Goal: Find contact information: Obtain details needed to contact an individual or organization

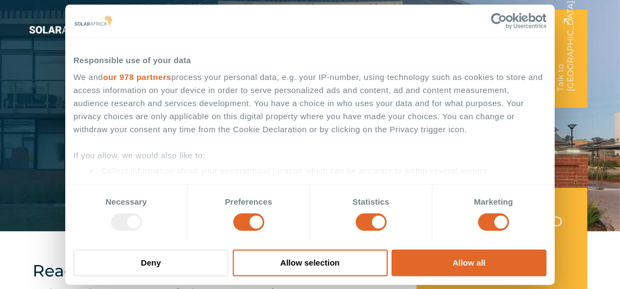
click at [130, 220] on div at bounding box center [126, 222] width 31 height 17
click at [488, 220] on input "Marketing" at bounding box center [493, 222] width 31 height 17
checkbox input "false"
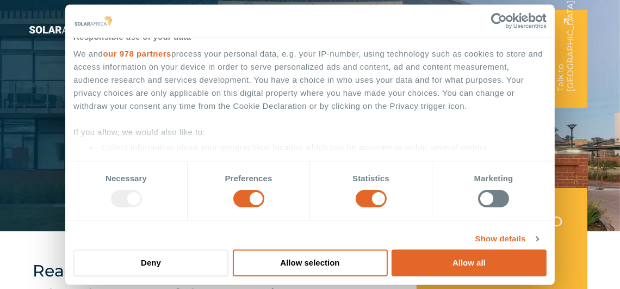
scroll to position [32, 0]
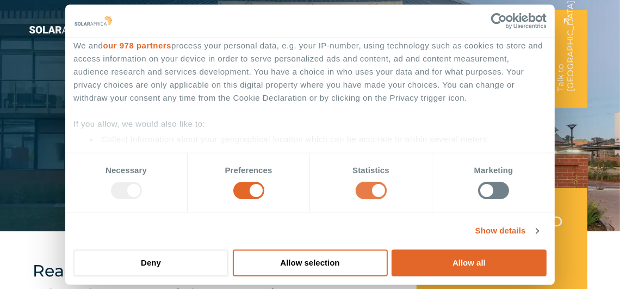
click at [370, 188] on input "Statistics" at bounding box center [370, 190] width 31 height 17
checkbox input "false"
click at [314, 261] on button "Allow selection" at bounding box center [310, 262] width 155 height 27
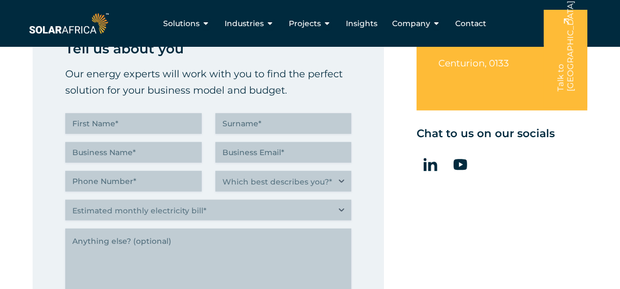
scroll to position [0, 0]
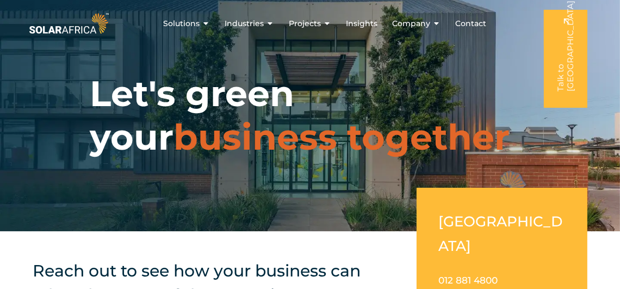
click at [465, 22] on span "Contact" at bounding box center [470, 23] width 31 height 11
